Goal: Communication & Community: Participate in discussion

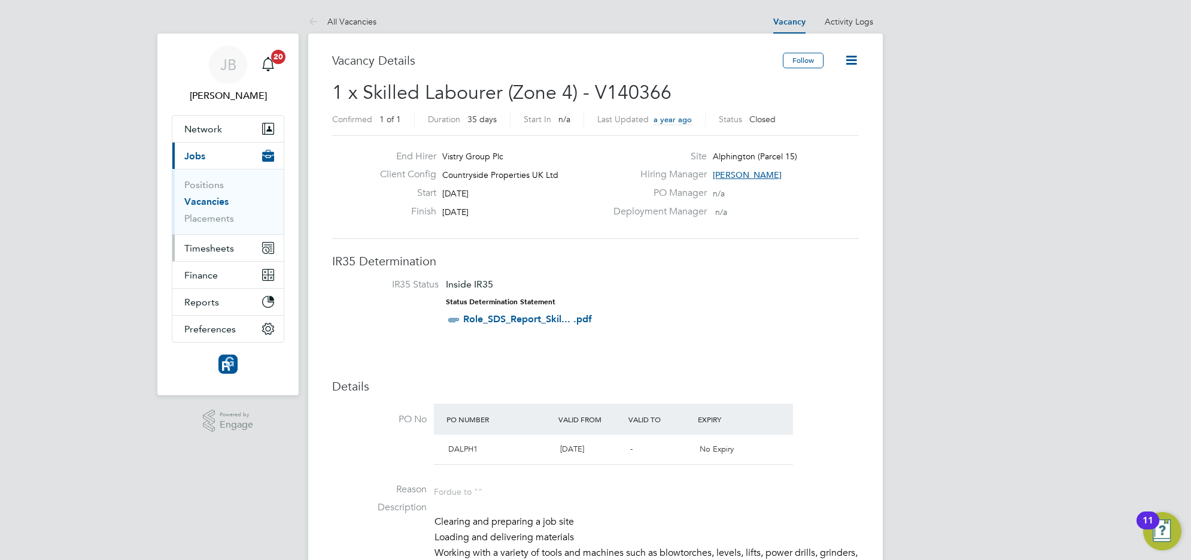
click at [201, 249] on span "Timesheets" at bounding box center [209, 247] width 50 height 11
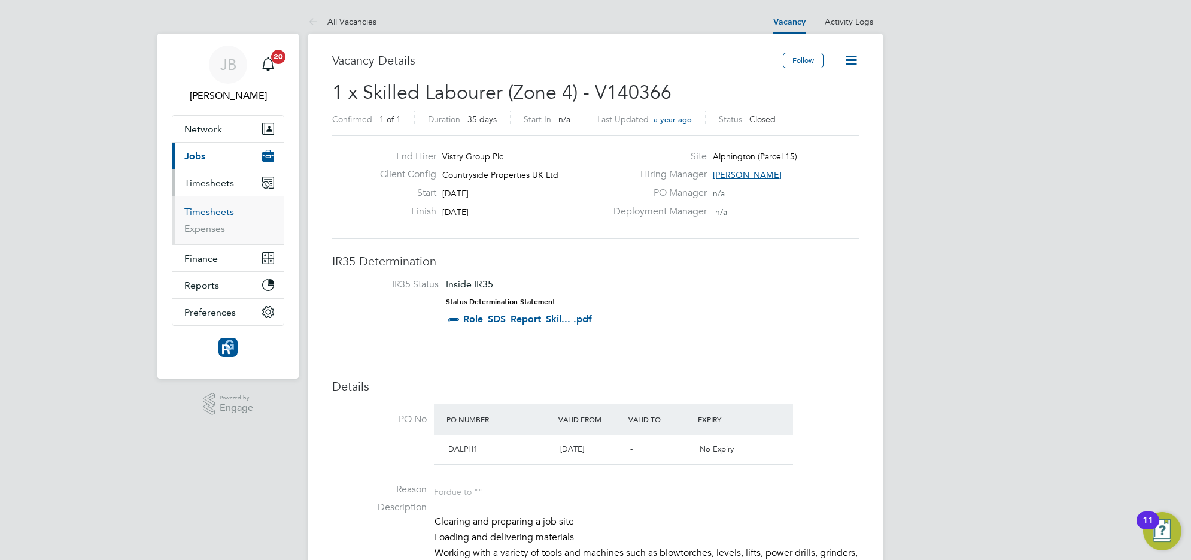
click at [211, 213] on link "Timesheets" at bounding box center [209, 211] width 50 height 11
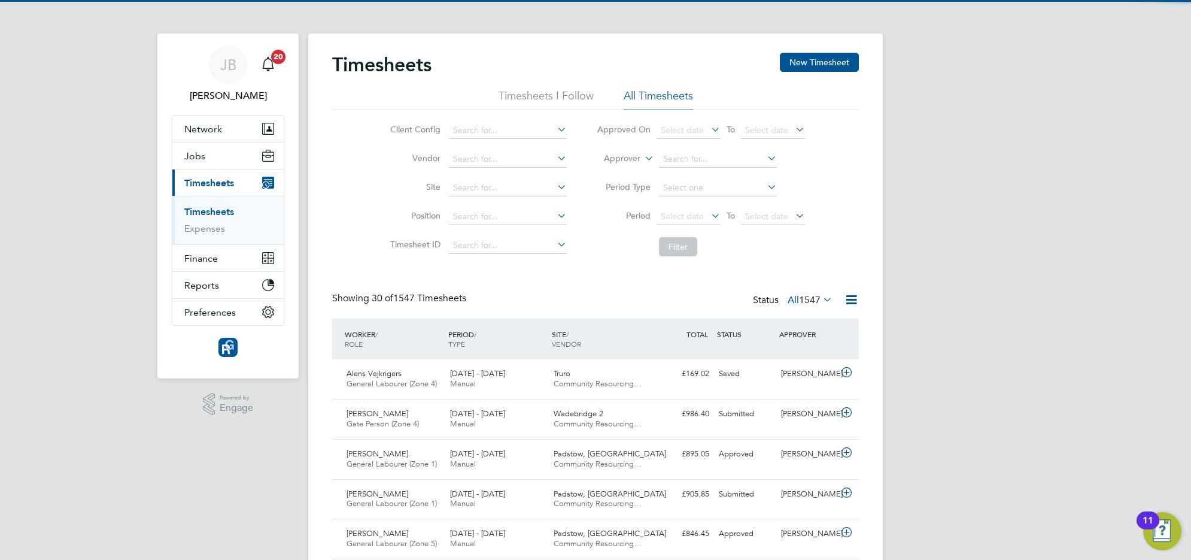
scroll to position [30, 104]
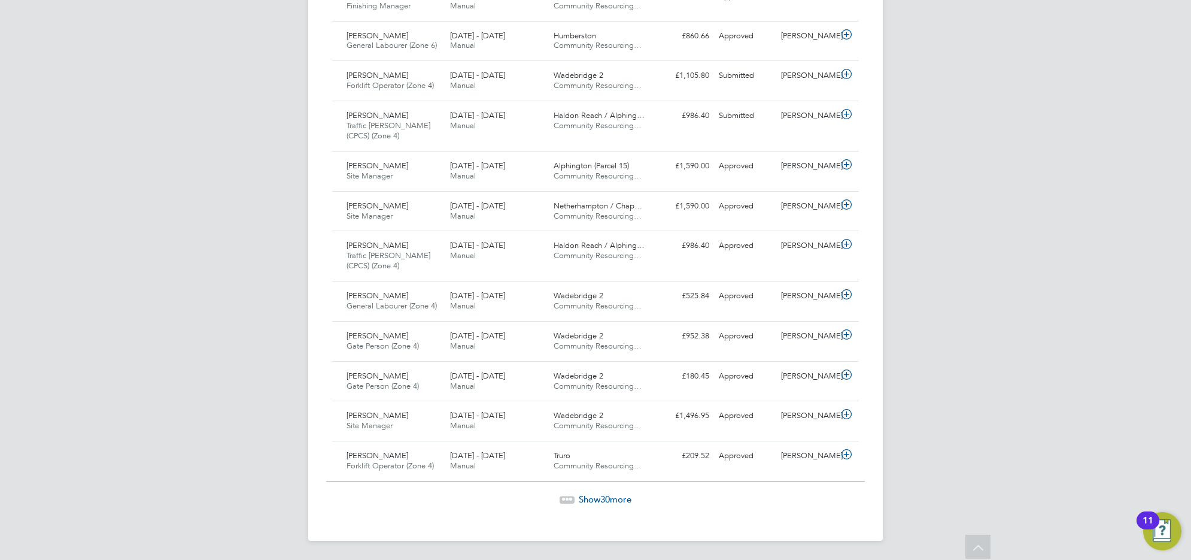
click at [594, 497] on span "Show 30 more" at bounding box center [605, 498] width 53 height 11
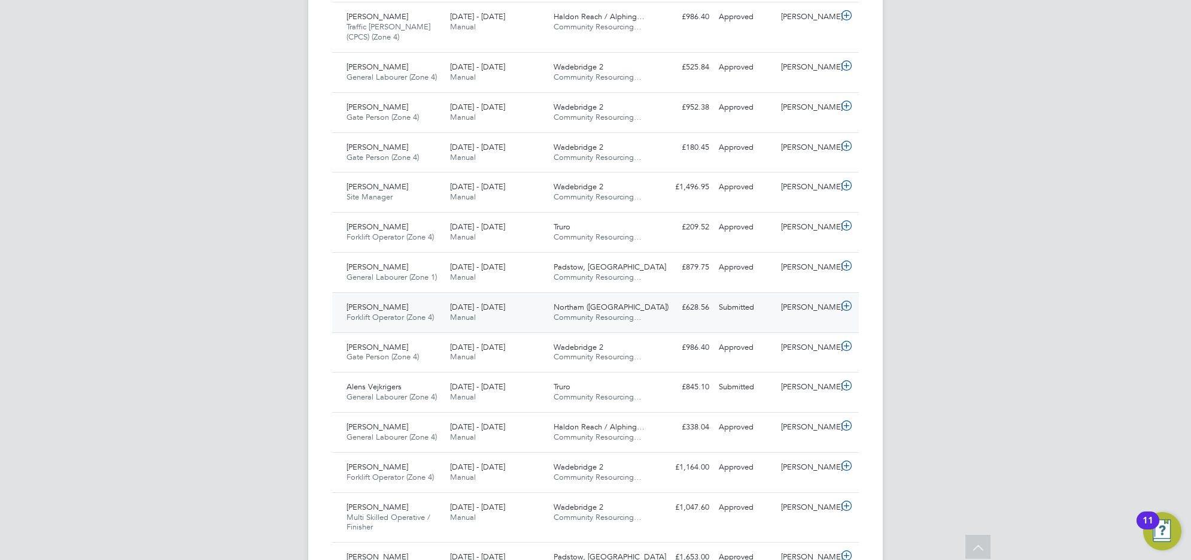
click at [407, 317] on span "Forklift Operator (Zone 4)" at bounding box center [390, 317] width 87 height 10
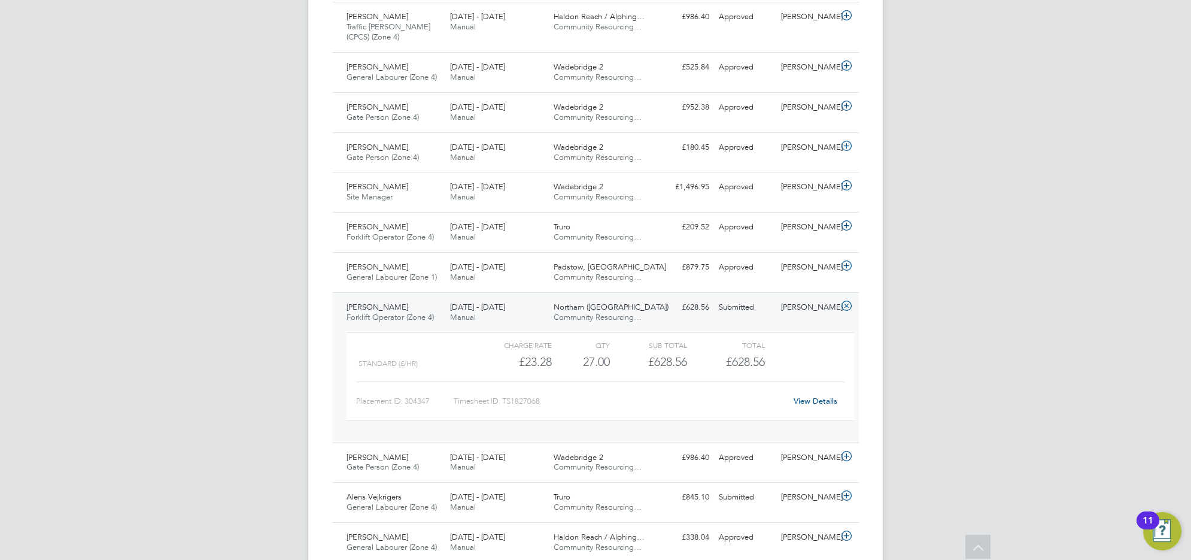
click at [807, 406] on link "View Details" at bounding box center [816, 401] width 44 height 10
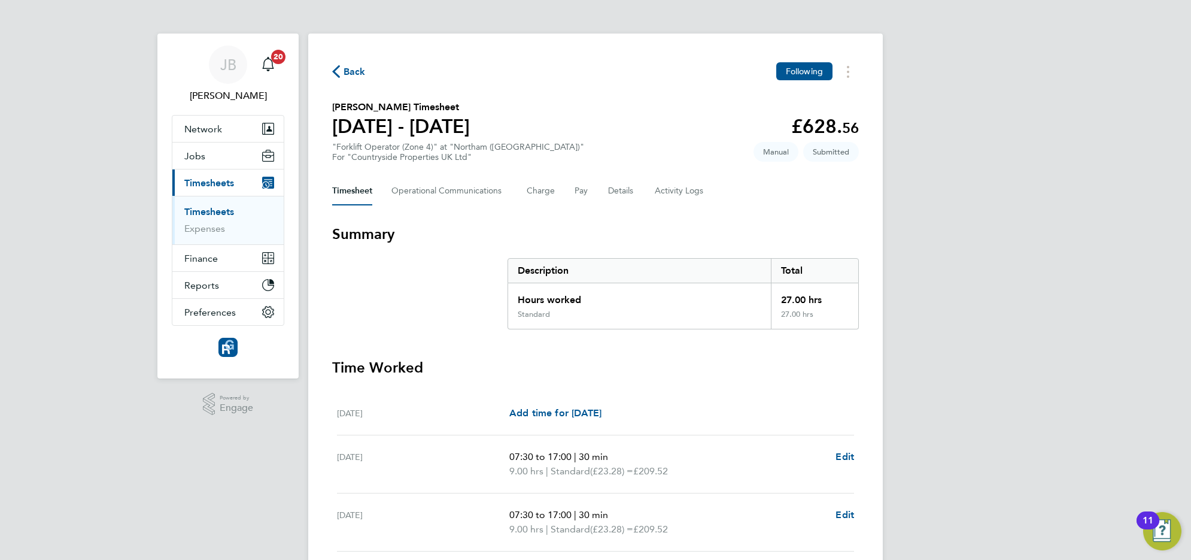
click at [568, 199] on div "Timesheet Operational Communications Charge Pay Details Activity Logs" at bounding box center [595, 191] width 527 height 29
click at [617, 193] on button "Details" at bounding box center [622, 191] width 28 height 29
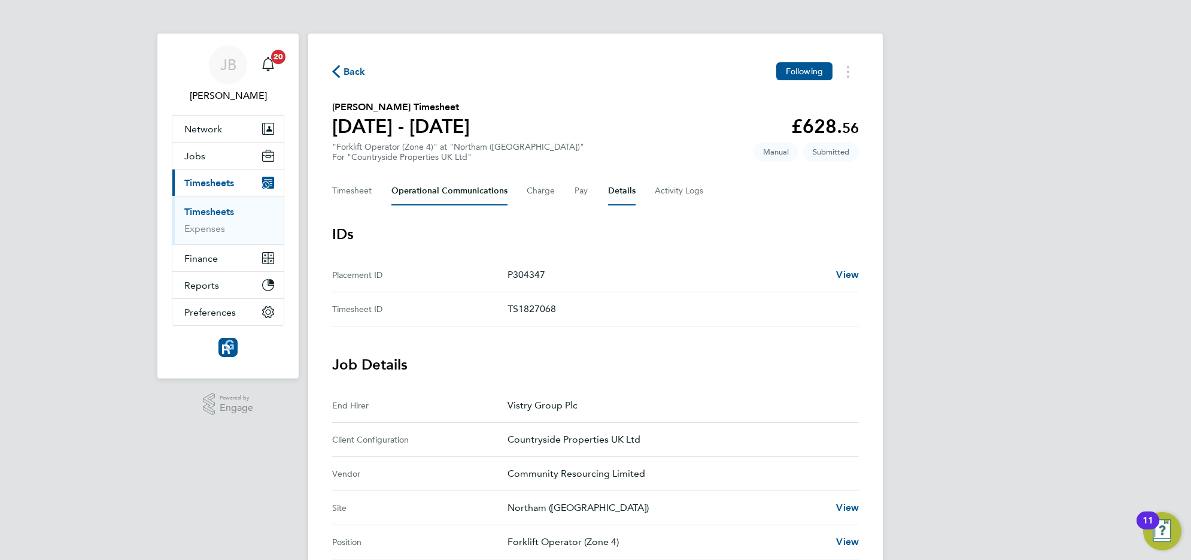
click at [407, 192] on Communications-tab "Operational Communications" at bounding box center [450, 191] width 116 height 29
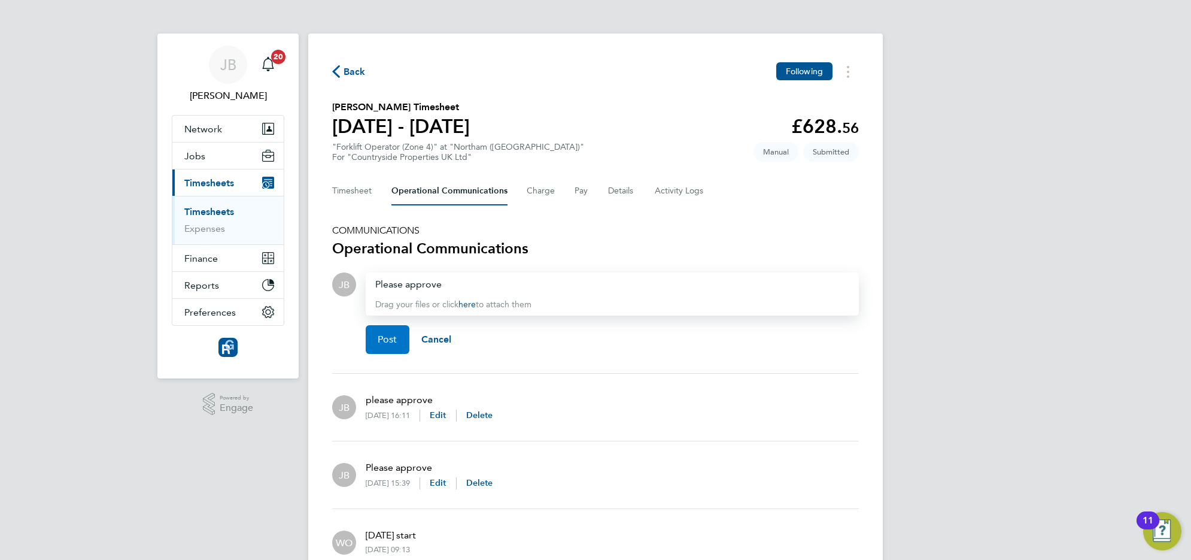
click at [387, 342] on span "Post" at bounding box center [388, 339] width 20 height 12
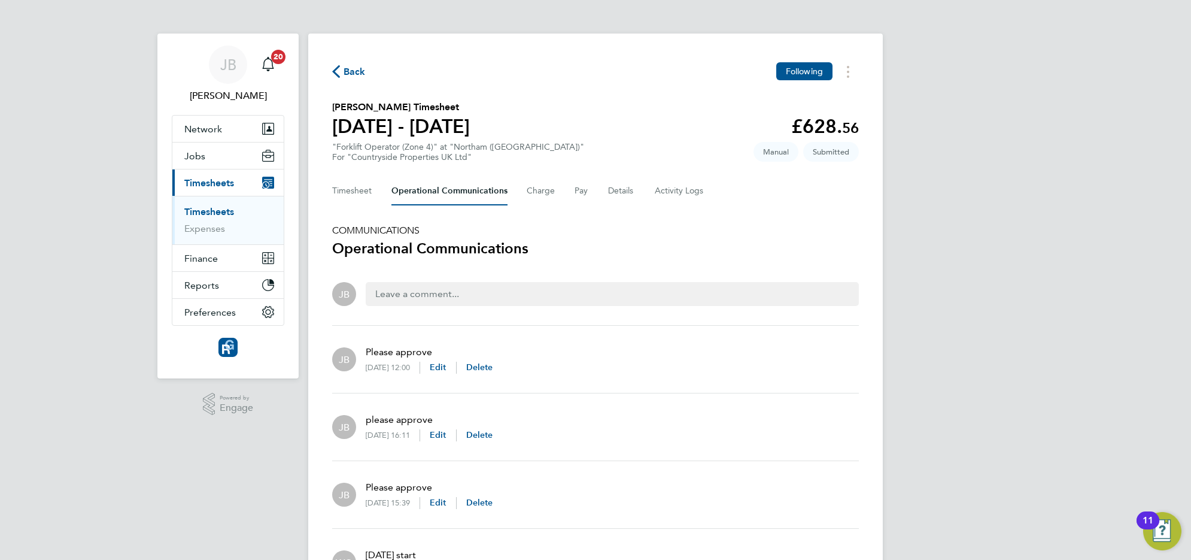
click at [346, 75] on span "Back" at bounding box center [355, 72] width 22 height 14
